Goal: Information Seeking & Learning: Find specific page/section

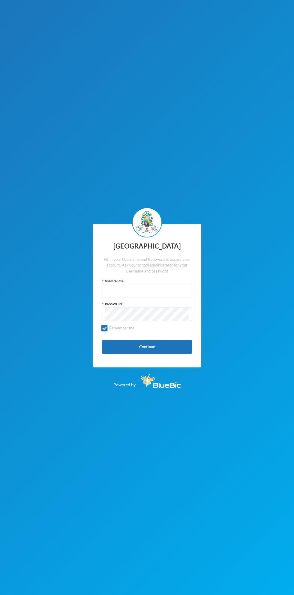
click at [154, 291] on input "text" at bounding box center [146, 290] width 83 height 13
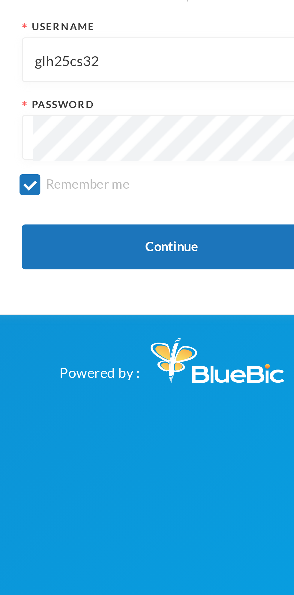
type input "glh25cs32"
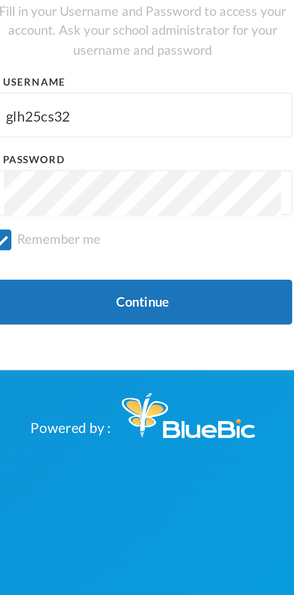
click at [138, 344] on button "Continue" at bounding box center [147, 346] width 90 height 13
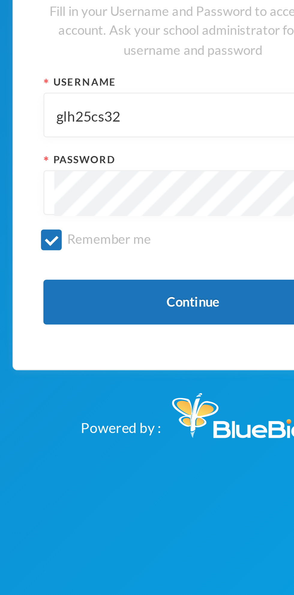
click at [156, 348] on button "Continue" at bounding box center [147, 346] width 90 height 13
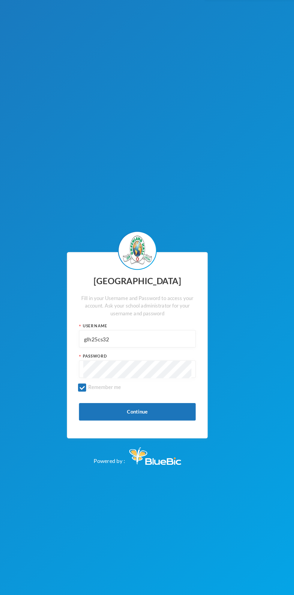
click at [155, 344] on button "Continue" at bounding box center [147, 346] width 90 height 13
click at [170, 348] on button "Continue" at bounding box center [147, 346] width 90 height 13
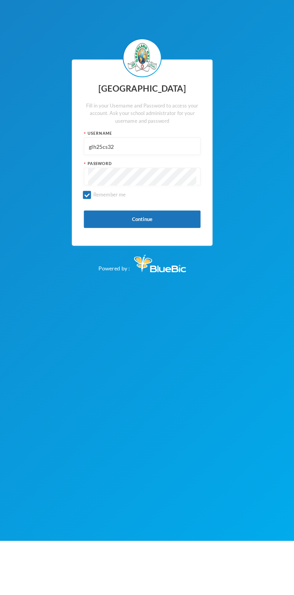
click at [171, 352] on button "Continue" at bounding box center [147, 346] width 90 height 13
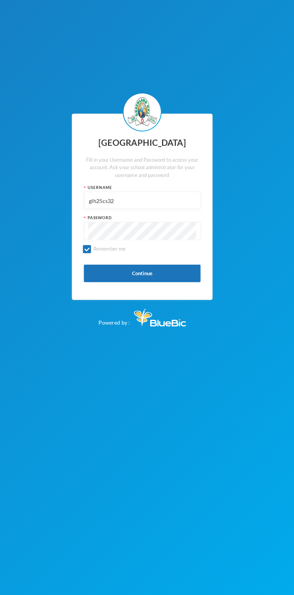
click at [156, 350] on button "Continue" at bounding box center [147, 346] width 90 height 13
click at [178, 351] on button "Continue" at bounding box center [147, 346] width 90 height 13
click at [169, 351] on button "Continue" at bounding box center [147, 346] width 90 height 13
click at [108, 349] on button "Continue" at bounding box center [147, 346] width 90 height 13
click at [177, 346] on button "Continue" at bounding box center [147, 346] width 90 height 13
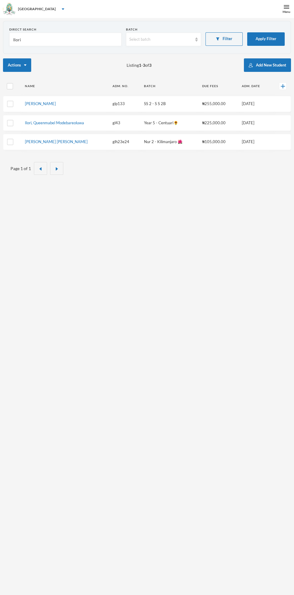
click at [261, 40] on button "Apply Filter" at bounding box center [265, 38] width 37 height 13
click at [225, 40] on button "Filter" at bounding box center [223, 38] width 37 height 13
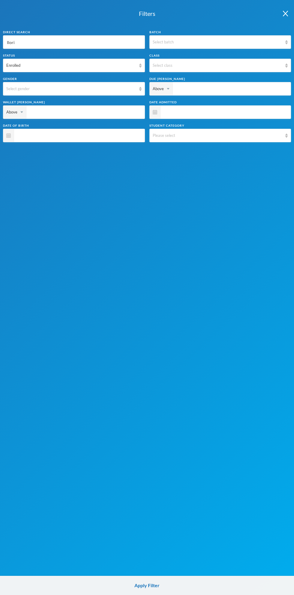
click at [100, 42] on input "Ilori" at bounding box center [73, 42] width 135 height 13
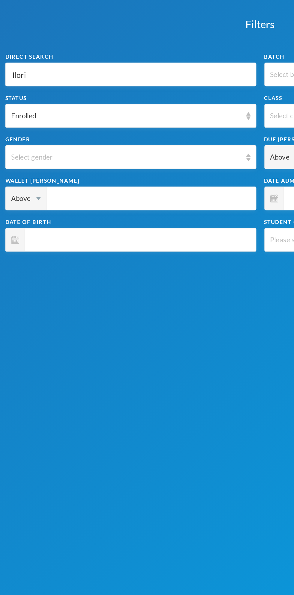
type input "Ilor"
type input "Il"
type input "I"
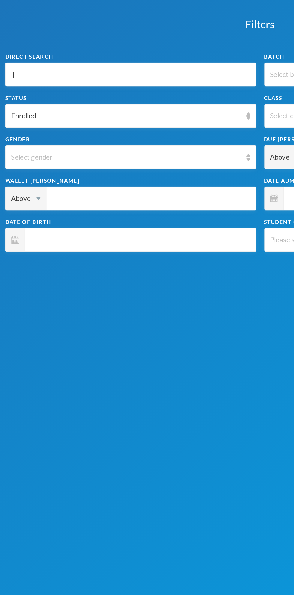
type input "I"
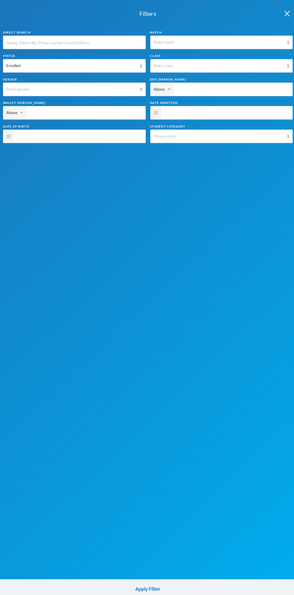
click at [285, 14] on img "button" at bounding box center [285, 14] width 5 height 6
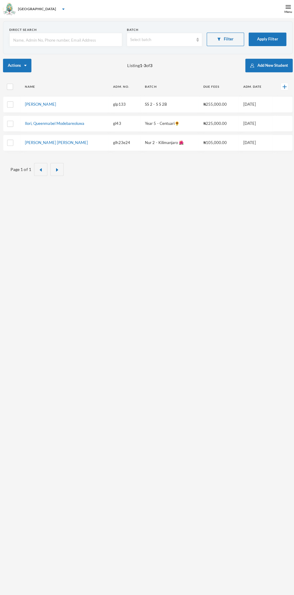
click at [222, 37] on button "Filter" at bounding box center [223, 38] width 37 height 13
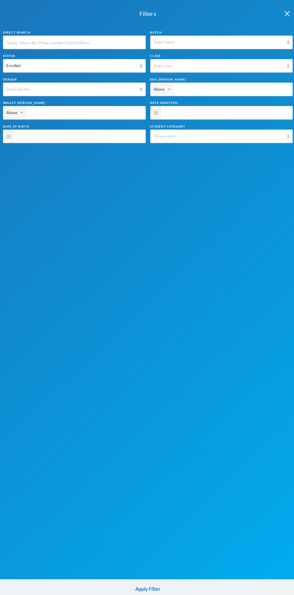
click at [202, 111] on span at bounding box center [223, 111] width 127 height 13
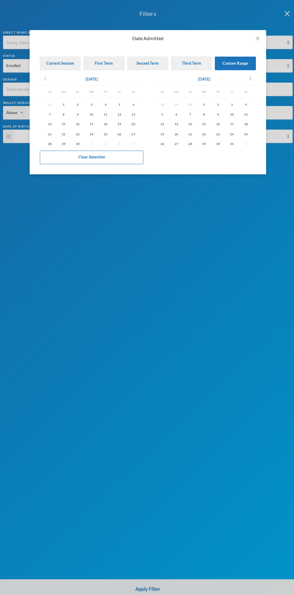
click at [42, 76] on icon "chevron_left" at bounding box center [44, 77] width 7 height 7
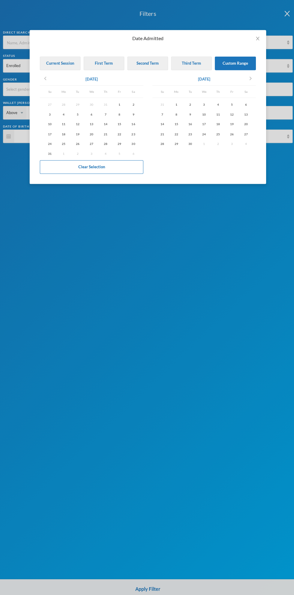
click at [45, 78] on icon "chevron_left" at bounding box center [44, 77] width 7 height 7
click at [247, 75] on icon "chevron_right" at bounding box center [248, 77] width 7 height 7
click at [283, 13] on div "Date Admitted Current Session First Term Second Term Third Term Custom Range ch…" at bounding box center [147, 297] width 294 height 595
click at [260, 37] on span "Close" at bounding box center [256, 38] width 17 height 17
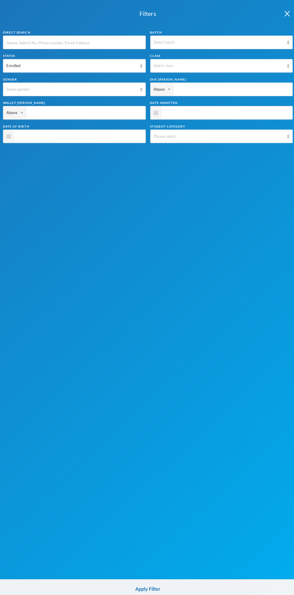
click at [283, 12] on img "button" at bounding box center [285, 14] width 5 height 6
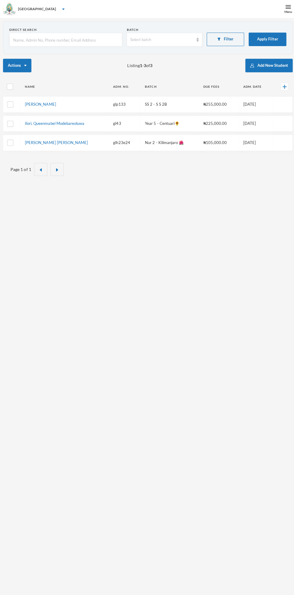
click at [94, 40] on input "text" at bounding box center [65, 39] width 105 height 13
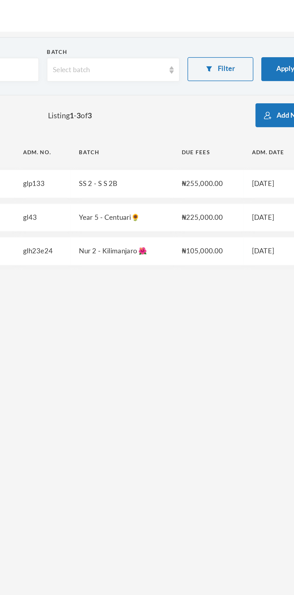
click at [192, 41] on div "Select batch" at bounding box center [160, 40] width 63 height 6
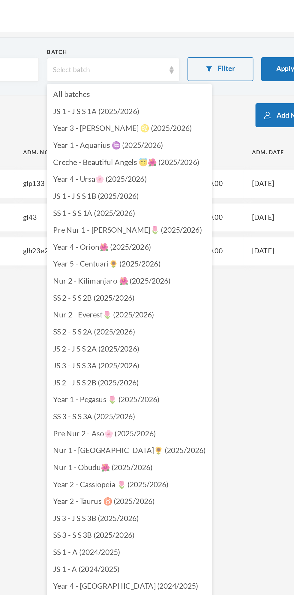
click at [158, 50] on li "All batches" at bounding box center [172, 54] width 93 height 10
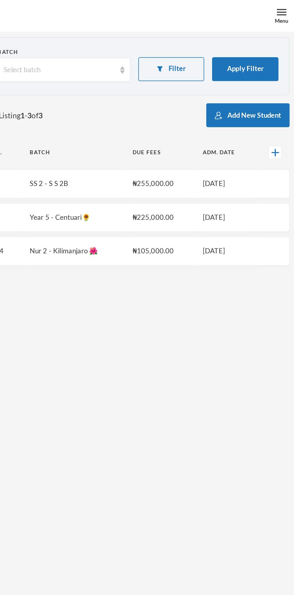
click at [268, 39] on button "Apply Filter" at bounding box center [265, 38] width 37 height 13
click at [264, 38] on button "Apply Filter" at bounding box center [265, 38] width 37 height 13
click at [274, 40] on button "Apply Filter" at bounding box center [265, 38] width 37 height 13
click at [266, 38] on button "Apply Filter" at bounding box center [265, 38] width 37 height 13
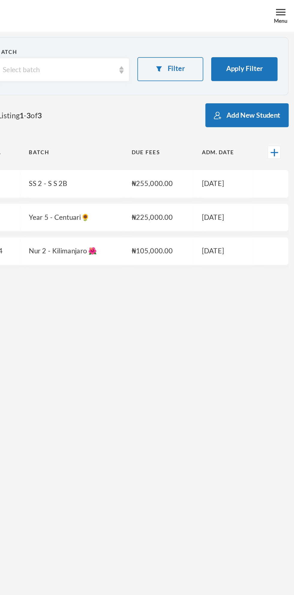
click at [268, 37] on button "Apply Filter" at bounding box center [265, 38] width 37 height 13
click at [270, 37] on button "Apply Filter" at bounding box center [265, 38] width 37 height 13
click at [262, 39] on button "Apply Filter" at bounding box center [265, 38] width 37 height 13
click at [269, 40] on button "Apply Filter" at bounding box center [265, 38] width 37 height 13
click at [270, 36] on button "Apply Filter" at bounding box center [265, 38] width 37 height 13
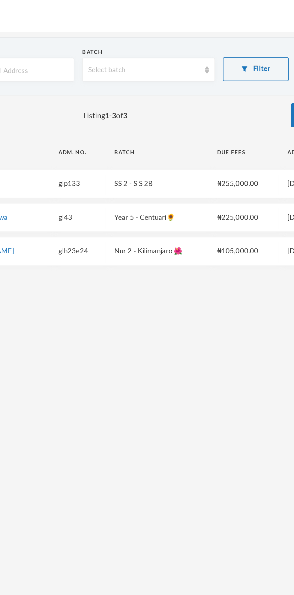
click at [218, 39] on img "button" at bounding box center [218, 38] width 4 height 3
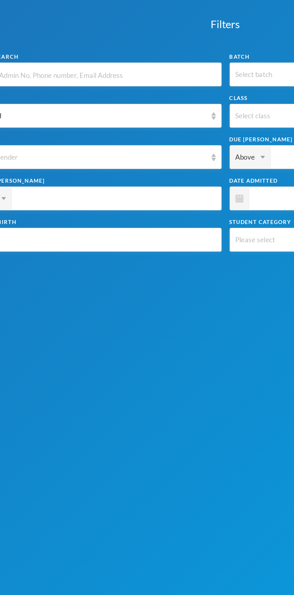
click at [165, 112] on span at bounding box center [223, 111] width 127 height 13
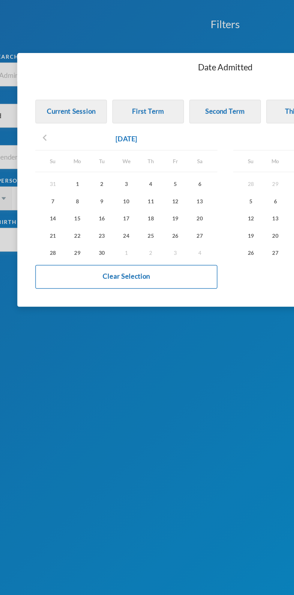
click at [43, 80] on icon "chevron_left" at bounding box center [44, 77] width 7 height 7
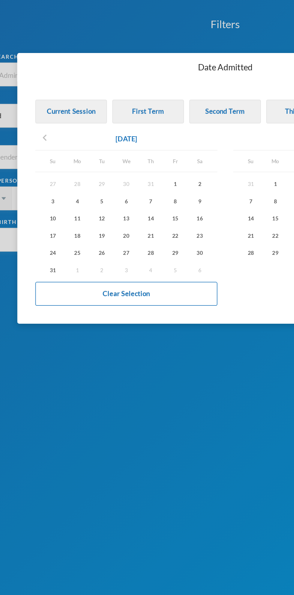
click at [117, 103] on div "1" at bounding box center [119, 103] width 14 height 7
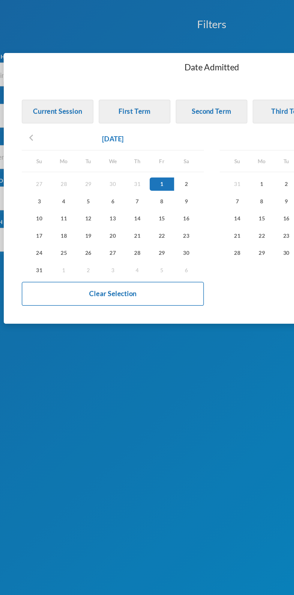
click at [43, 80] on icon "chevron_left" at bounding box center [44, 77] width 7 height 7
click at [77, 104] on div "1" at bounding box center [77, 103] width 14 height 7
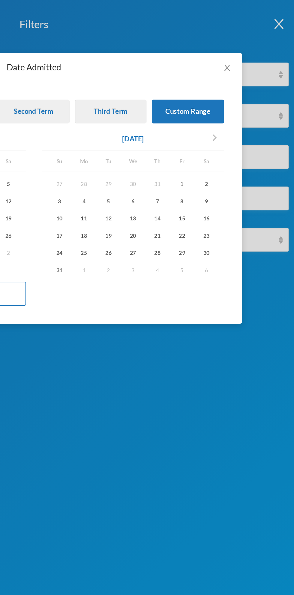
click at [250, 75] on icon "chevron_right" at bounding box center [248, 77] width 7 height 7
click at [190, 141] on div "30" at bounding box center [189, 142] width 14 height 7
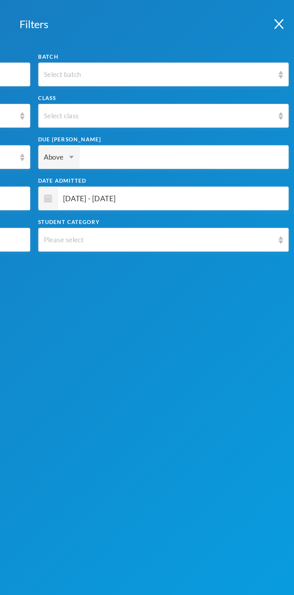
click at [287, 11] on img "button" at bounding box center [285, 14] width 5 height 6
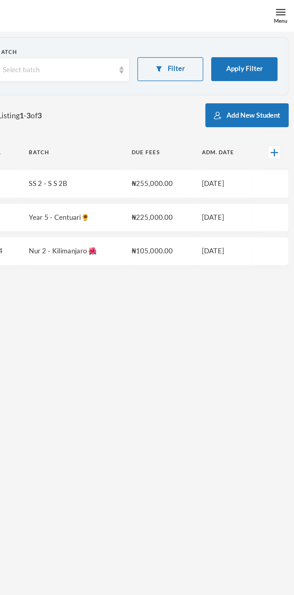
click at [267, 39] on button "Apply Filter" at bounding box center [265, 38] width 37 height 13
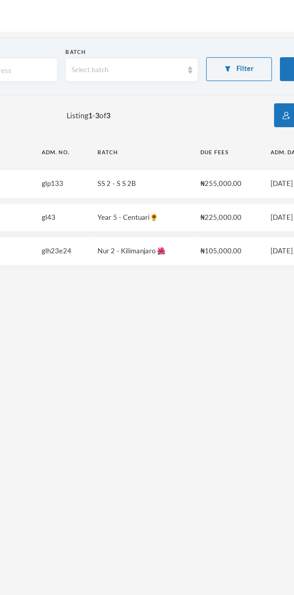
click at [225, 33] on button "Filter" at bounding box center [223, 38] width 37 height 13
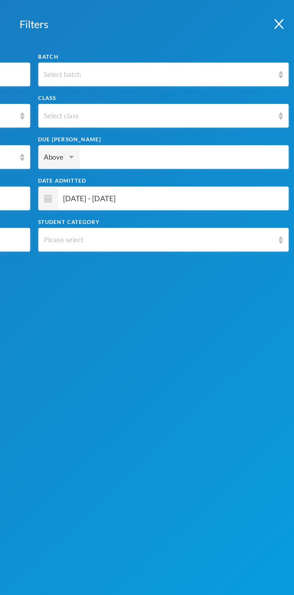
click at [262, 111] on span "[DATE] - [DATE]" at bounding box center [223, 111] width 127 height 13
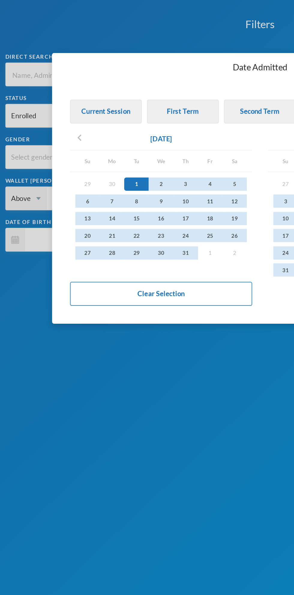
click at [120, 12] on div "Date Admitted Current Session First Term Second Term Third Term Custom Range ch…" at bounding box center [147, 297] width 294 height 595
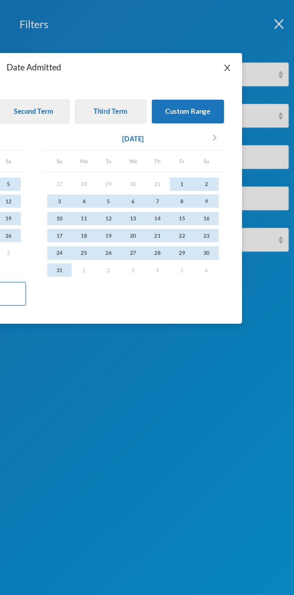
click at [256, 38] on icon "icon: close" at bounding box center [255, 39] width 3 height 4
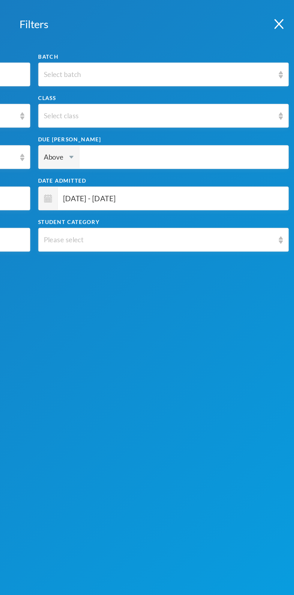
click at [286, 14] on img "button" at bounding box center [285, 14] width 5 height 6
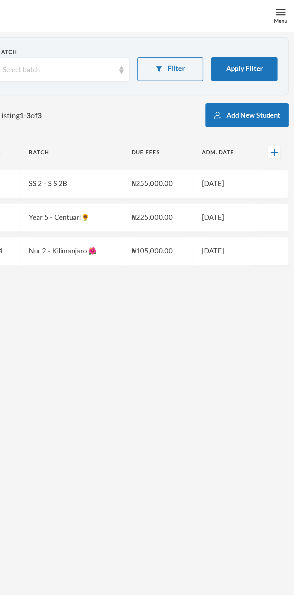
click at [270, 38] on button "Apply Filter" at bounding box center [265, 38] width 37 height 13
click at [264, 38] on button "Apply Filter" at bounding box center [265, 38] width 37 height 13
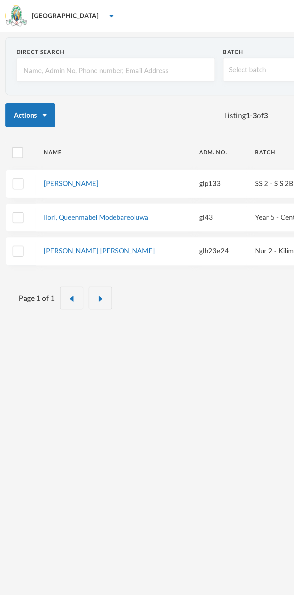
click at [90, 39] on input "text" at bounding box center [65, 39] width 105 height 13
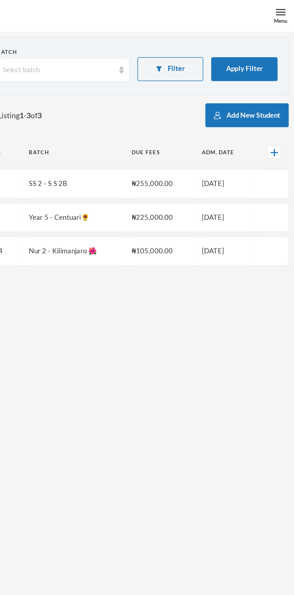
click at [284, 10] on div "Menu" at bounding box center [286, 12] width 8 height 4
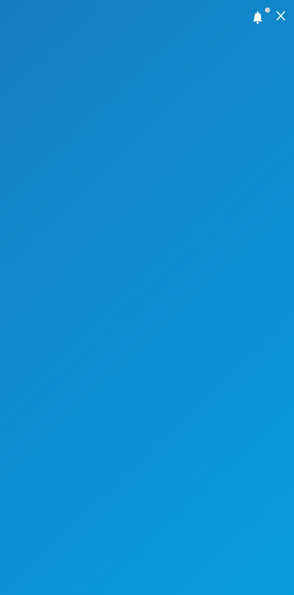
click at [284, 13] on div at bounding box center [286, 9] width 15 height 18
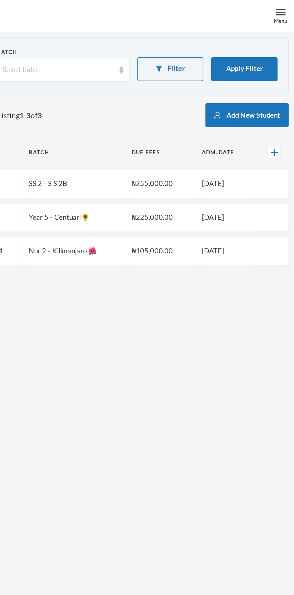
click at [228, 37] on button "Filter" at bounding box center [223, 38] width 37 height 13
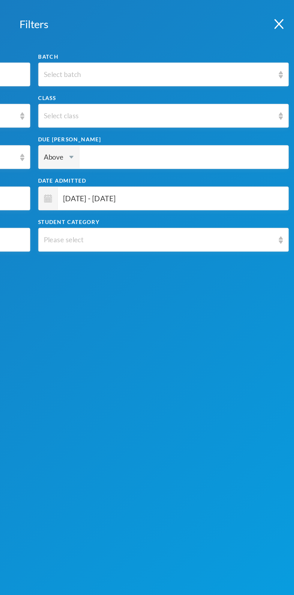
click at [252, 113] on span "[DATE] - [DATE]" at bounding box center [223, 111] width 127 height 13
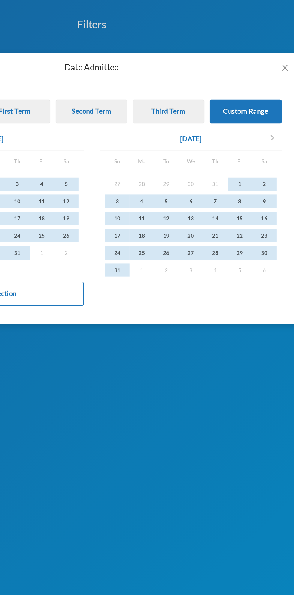
click at [250, 78] on icon "chevron_right" at bounding box center [248, 77] width 7 height 7
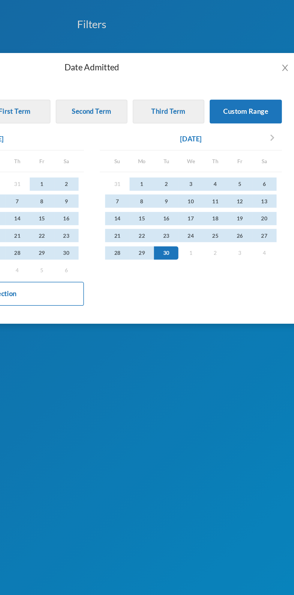
click at [198, 135] on div "24" at bounding box center [203, 132] width 14 height 7
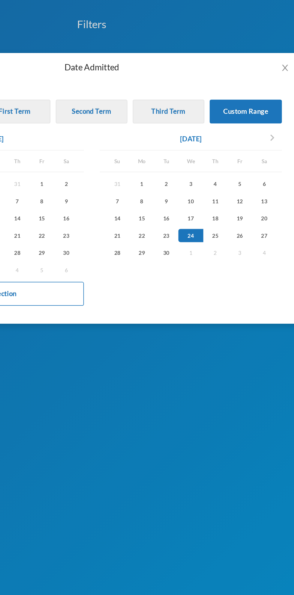
click at [193, 143] on div "30" at bounding box center [189, 142] width 14 height 7
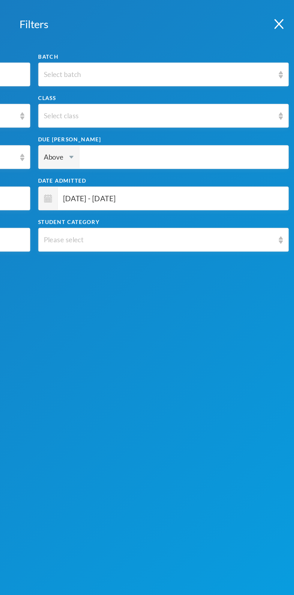
click at [283, 135] on div "Please select" at bounding box center [220, 135] width 142 height 13
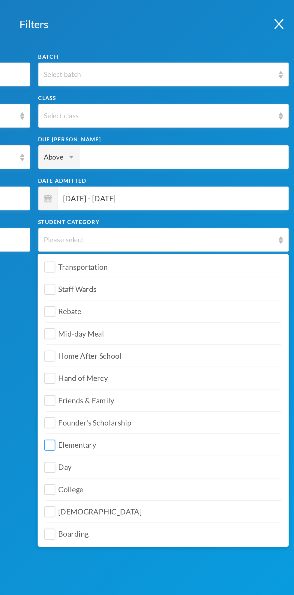
click at [158, 254] on input "Elementary" at bounding box center [156, 252] width 6 height 6
checkbox input "true"
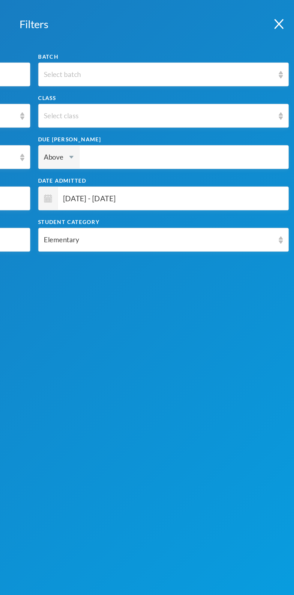
click at [222, 21] on div "Filters" at bounding box center [147, 13] width 294 height 27
click at [241, 16] on div "Filters" at bounding box center [147, 13] width 294 height 27
click at [286, 11] on img "button" at bounding box center [285, 14] width 5 height 6
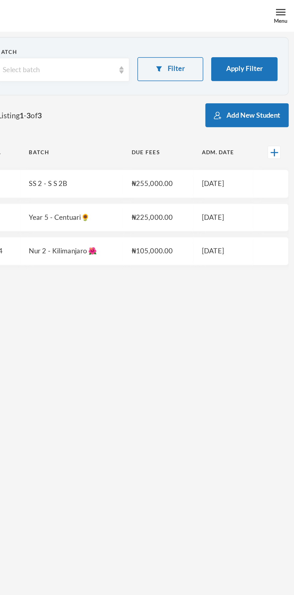
click at [264, 38] on button "Apply Filter" at bounding box center [265, 38] width 37 height 13
click at [269, 67] on button "Add New Student" at bounding box center [267, 64] width 47 height 13
click at [268, 39] on button "Apply Filter" at bounding box center [265, 38] width 37 height 13
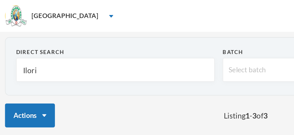
click at [52, 37] on input "Ilori" at bounding box center [65, 39] width 105 height 13
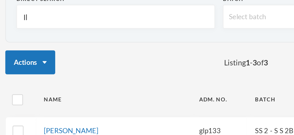
type input "I"
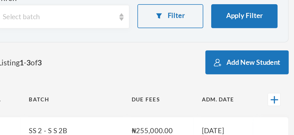
click at [229, 41] on button "Filter" at bounding box center [223, 38] width 37 height 13
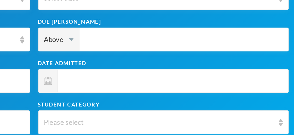
scroll to position [45, 0]
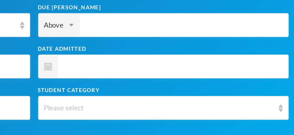
click at [199, 72] on span at bounding box center [223, 67] width 127 height 13
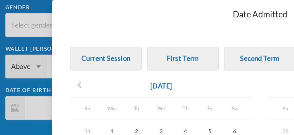
click at [46, 77] on icon "chevron_left" at bounding box center [44, 77] width 7 height 7
click at [79, 102] on div "1" at bounding box center [77, 103] width 14 height 7
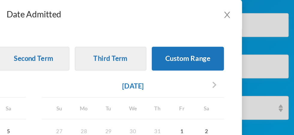
click at [249, 78] on icon "chevron_right" at bounding box center [248, 77] width 7 height 7
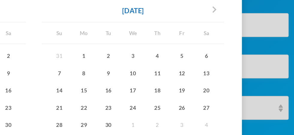
scroll to position [55, 0]
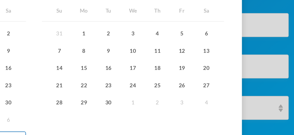
click at [194, 86] on div "30" at bounding box center [189, 87] width 14 height 7
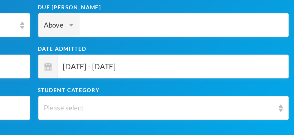
scroll to position [15, 0]
click at [286, 90] on img at bounding box center [286, 91] width 2 height 4
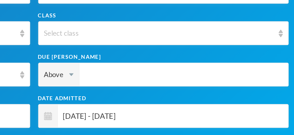
scroll to position [45, 0]
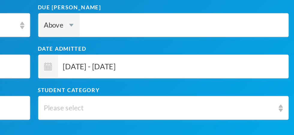
click at [285, 90] on img at bounding box center [286, 91] width 2 height 4
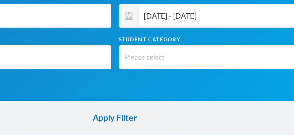
scroll to position [51, 0]
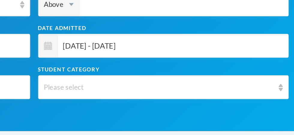
click at [285, 88] on div "Please select" at bounding box center [220, 90] width 142 height 13
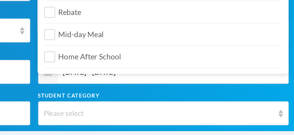
scroll to position [30, 0]
click at [285, 110] on div "Please select" at bounding box center [220, 105] width 142 height 13
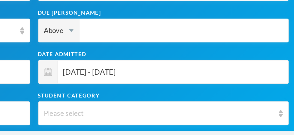
click at [287, 105] on img at bounding box center [286, 106] width 2 height 4
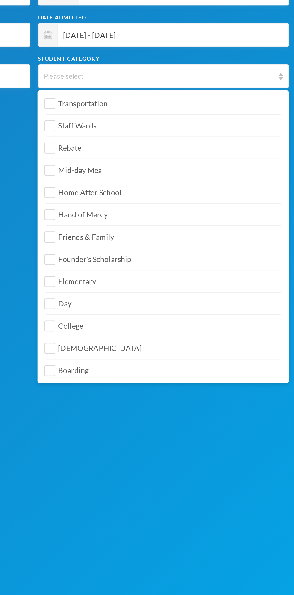
scroll to position [0, 0]
click at [159, 252] on input "Elementary" at bounding box center [156, 252] width 6 height 6
checkbox input "true"
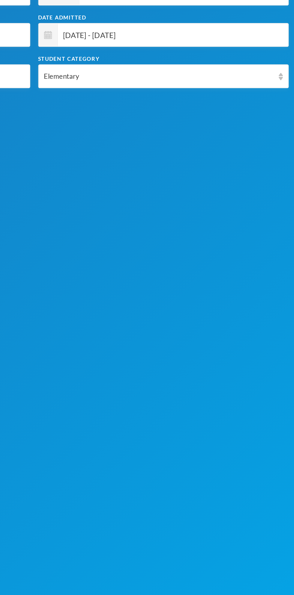
click at [239, 375] on div "Filters Direct Search Batch Select batch Status Enrolled Class Select class Gen…" at bounding box center [147, 297] width 294 height 595
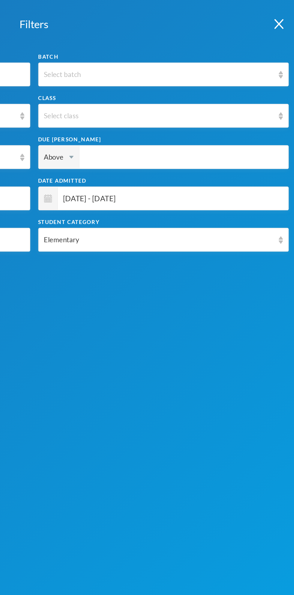
click at [285, 20] on button "button" at bounding box center [285, 13] width 17 height 26
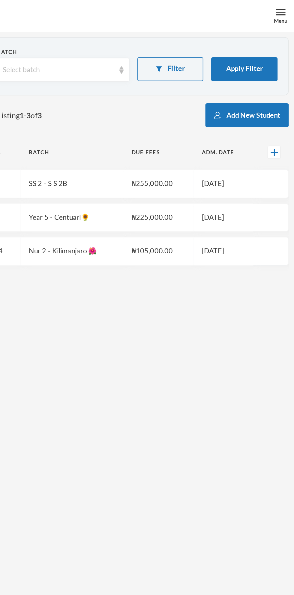
click at [270, 37] on button "Apply Filter" at bounding box center [265, 38] width 37 height 13
click at [222, 40] on button "Filter" at bounding box center [223, 38] width 37 height 13
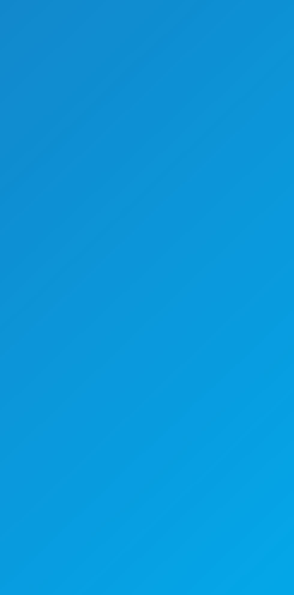
scroll to position [18, 0]
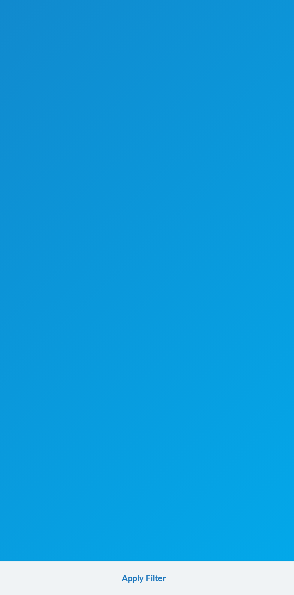
click at [147, 583] on button "Apply Filter" at bounding box center [147, 585] width 294 height 19
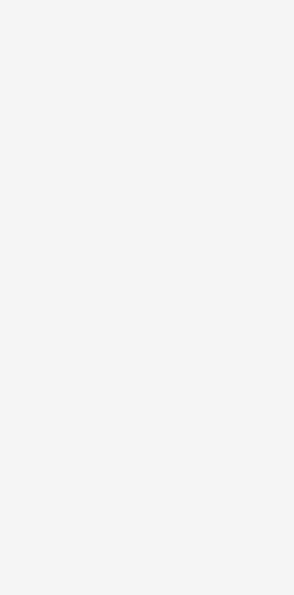
scroll to position [0, 0]
checkbox input "true"
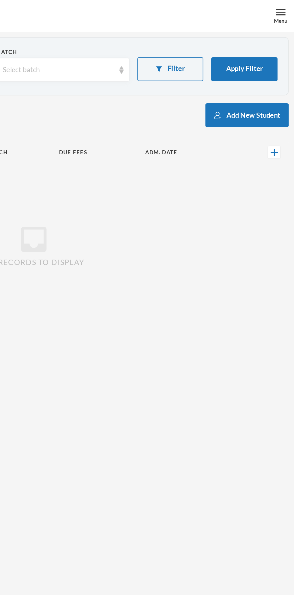
click at [269, 40] on button "Apply Filter" at bounding box center [265, 38] width 37 height 13
click at [232, 39] on button "Filter" at bounding box center [223, 38] width 37 height 13
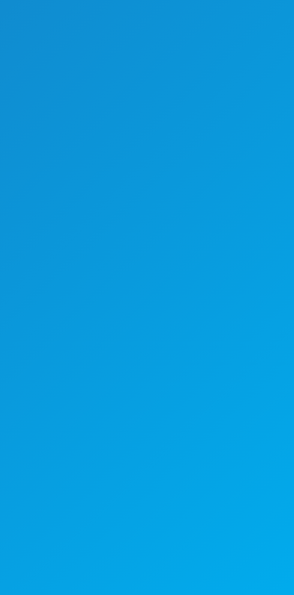
scroll to position [18, 0]
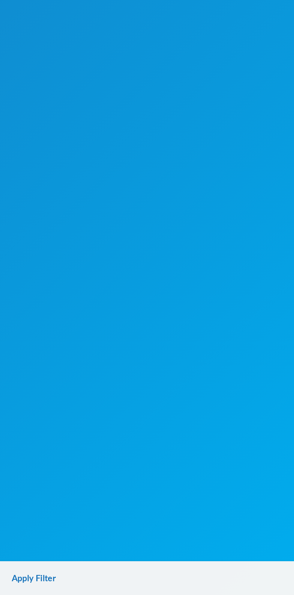
click at [164, 581] on button "Apply Filter" at bounding box center [147, 585] width 294 height 19
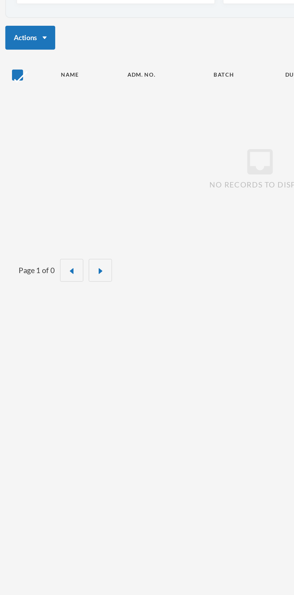
scroll to position [0, 0]
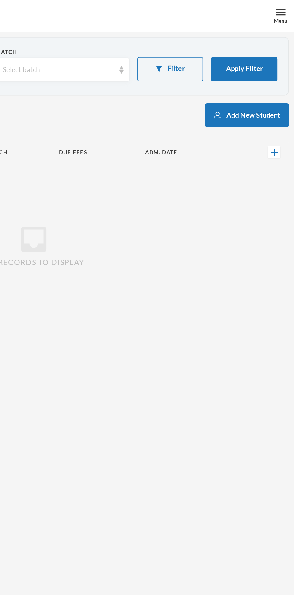
click at [230, 41] on button "Filter" at bounding box center [223, 38] width 37 height 13
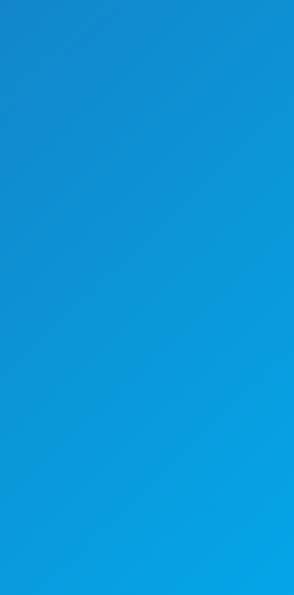
scroll to position [18, 0]
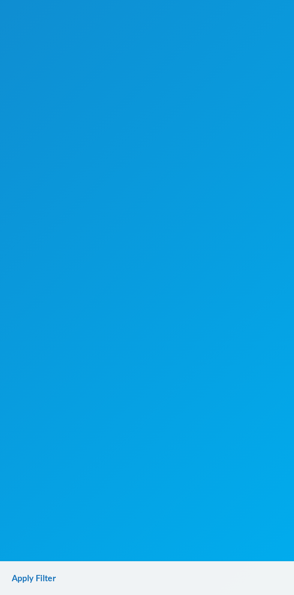
click at [172, 583] on button "Apply Filter" at bounding box center [147, 585] width 294 height 19
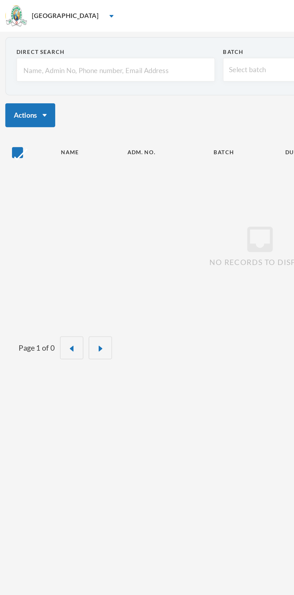
click at [12, 88] on input "checkbox" at bounding box center [10, 86] width 6 height 6
checkbox input "true"
click at [25, 65] on img "button" at bounding box center [25, 64] width 2 height 1
click at [70, 60] on div "Actions Add New Student" at bounding box center [147, 64] width 288 height 13
click at [86, 40] on input "text" at bounding box center [65, 39] width 105 height 13
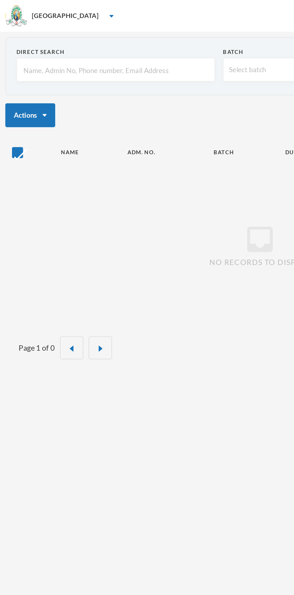
type input "P"
type input "P_"
type input "P_j"
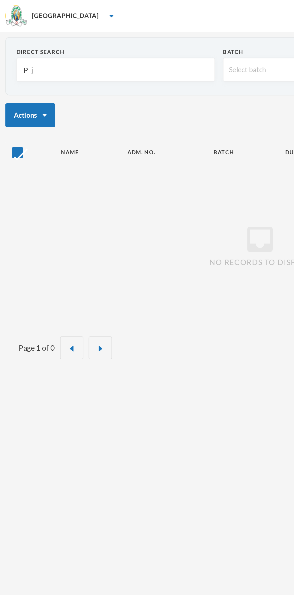
type input "P_j"
type input "P_j2"
type input "P_j21"
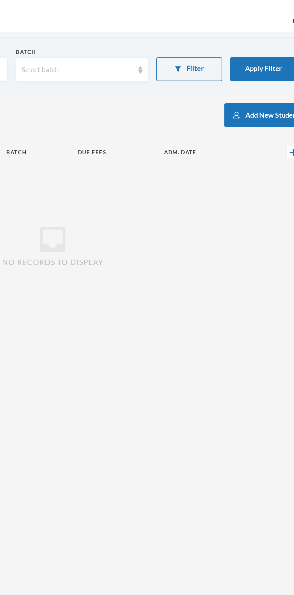
type input "P_j21"
click at [266, 39] on button "Apply Filter" at bounding box center [265, 38] width 37 height 13
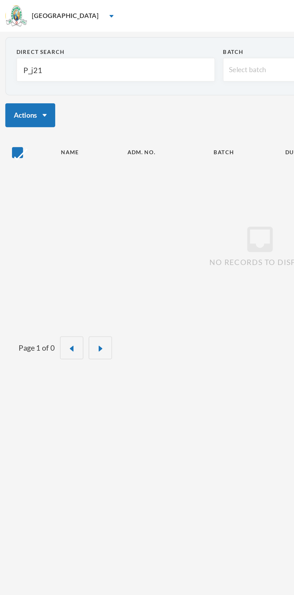
click at [10, 88] on input "checkbox" at bounding box center [10, 86] width 6 height 6
click at [10, 87] on input "checkbox" at bounding box center [10, 86] width 6 height 6
click at [26, 68] on button "Actions" at bounding box center [17, 64] width 28 height 13
click at [62, 63] on div "Actions Add New Student" at bounding box center [147, 64] width 288 height 13
click at [11, 86] on input "checkbox" at bounding box center [10, 86] width 6 height 6
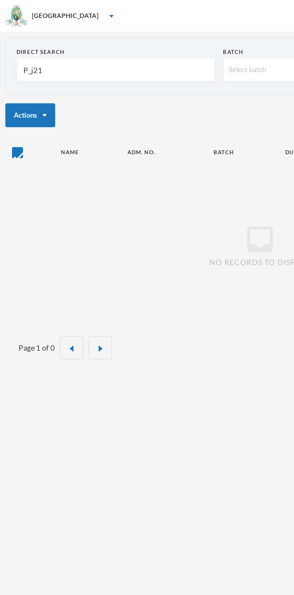
click at [12, 86] on input "checkbox" at bounding box center [10, 86] width 6 height 6
click at [7, 85] on input "checkbox" at bounding box center [10, 86] width 6 height 6
click at [10, 89] on input "checkbox" at bounding box center [10, 86] width 6 height 6
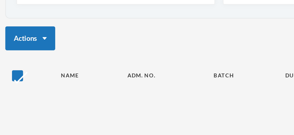
click at [11, 85] on input "checkbox" at bounding box center [10, 86] width 6 height 6
click at [8, 86] on input "checkbox" at bounding box center [10, 86] width 6 height 6
click at [8, 84] on input "checkbox" at bounding box center [10, 86] width 6 height 6
click at [25, 61] on button "Actions" at bounding box center [17, 64] width 28 height 13
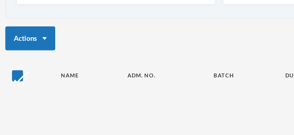
click at [123, 70] on div "Actions Add New Student" at bounding box center [147, 64] width 288 height 13
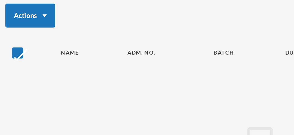
scroll to position [4, 0]
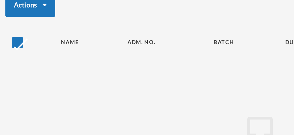
click at [9, 81] on input "checkbox" at bounding box center [10, 83] width 6 height 6
click at [11, 81] on input "checkbox" at bounding box center [10, 83] width 6 height 6
click at [10, 83] on input "checkbox" at bounding box center [10, 83] width 6 height 6
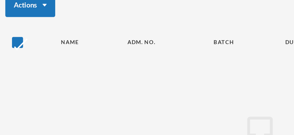
click at [7, 82] on input "checkbox" at bounding box center [10, 83] width 6 height 6
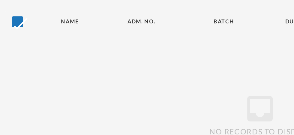
scroll to position [15, 0]
click at [10, 73] on input "checkbox" at bounding box center [10, 71] width 6 height 6
click at [8, 71] on input "checkbox" at bounding box center [10, 71] width 6 height 6
click at [7, 83] on div "inbox No records to display" at bounding box center [147, 123] width 288 height 85
click at [5, 87] on div "inbox No records to display" at bounding box center [147, 123] width 288 height 85
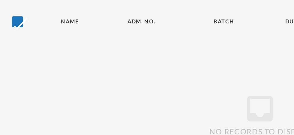
click at [8, 90] on div "inbox No records to display" at bounding box center [147, 123] width 288 height 85
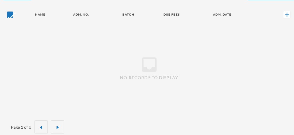
click at [8, 17] on input "checkbox" at bounding box center [10, 16] width 6 height 6
click at [9, 15] on input "checkbox" at bounding box center [10, 16] width 6 height 6
click at [41, 125] on button "button" at bounding box center [40, 126] width 13 height 13
click at [40, 127] on img "button" at bounding box center [41, 128] width 4 height 4
click at [9, 19] on input "checkbox" at bounding box center [10, 16] width 6 height 6
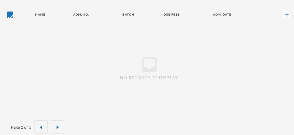
checkbox input "true"
click at [282, 16] on img at bounding box center [282, 16] width 4 height 4
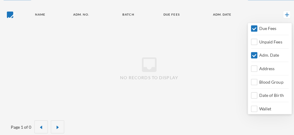
scroll to position [50, 0]
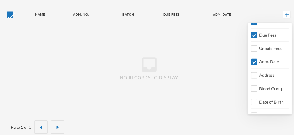
click at [250, 60] on input "Adm. Date" at bounding box center [250, 63] width 6 height 6
checkbox input "false"
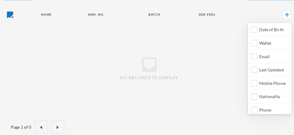
scroll to position [138, 0]
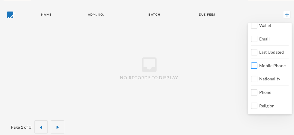
click at [251, 64] on input "Mobile Phone" at bounding box center [250, 66] width 6 height 6
checkbox input "true"
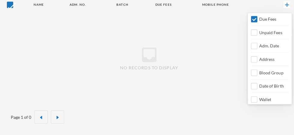
scroll to position [45, 0]
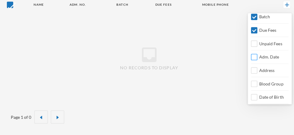
click at [252, 56] on input "Adm. Date" at bounding box center [250, 58] width 6 height 6
checkbox input "true"
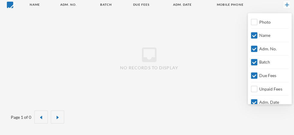
scroll to position [0, 0]
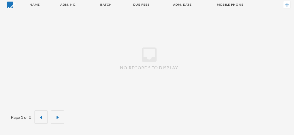
click at [212, 62] on div "inbox No records to display" at bounding box center [147, 58] width 288 height 85
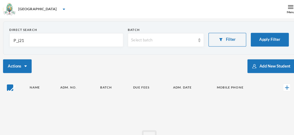
click at [29, 40] on input "P_j21" at bounding box center [65, 39] width 105 height 13
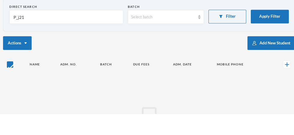
type input "P_j2"
type input "P_j"
type input "P"
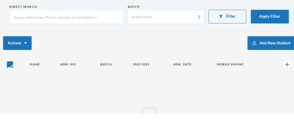
type input "E"
type input "El"
type input "Ele"
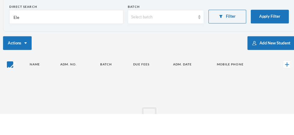
type input "Ele"
type input "Eleg"
type input "Elegb"
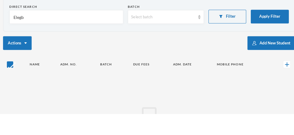
type input "Elegbe"
type input "Elegbed"
type input "Elegbede"
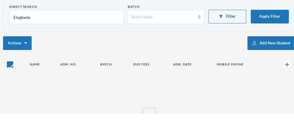
type input "Elegbede"
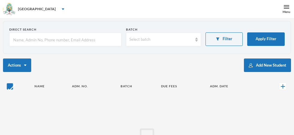
click at [7, 88] on input "checkbox" at bounding box center [10, 86] width 6 height 6
click at [290, 11] on div "Menu" at bounding box center [286, 12] width 8 height 4
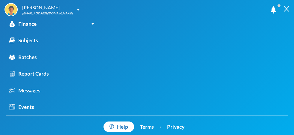
click at [287, 8] on img at bounding box center [285, 8] width 5 height 5
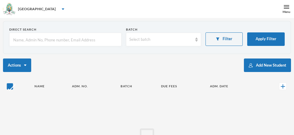
click at [11, 88] on input "checkbox" at bounding box center [10, 86] width 6 height 6
click at [26, 64] on button "Actions" at bounding box center [17, 64] width 28 height 13
click at [230, 58] on div "Direct Search Batch Select batch Filter Apply Filter Actions Add New Student Na…" at bounding box center [147, 116] width 288 height 191
click at [8, 87] on input "checkbox" at bounding box center [10, 86] width 6 height 6
click at [7, 87] on input "checkbox" at bounding box center [10, 86] width 6 height 6
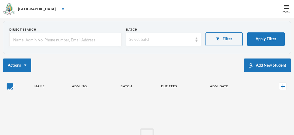
click at [12, 89] on input "checkbox" at bounding box center [10, 86] width 6 height 6
click at [11, 88] on input "checkbox" at bounding box center [10, 86] width 6 height 6
click at [12, 89] on input "checkbox" at bounding box center [10, 86] width 6 height 6
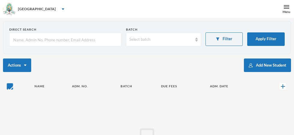
click at [13, 86] on input "checkbox" at bounding box center [10, 86] width 6 height 6
checkbox input "true"
